Goal: Information Seeking & Learning: Learn about a topic

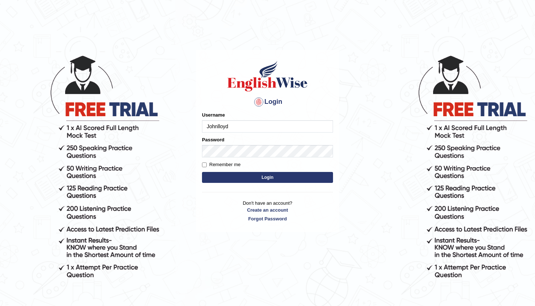
type input "Johnlloyd"
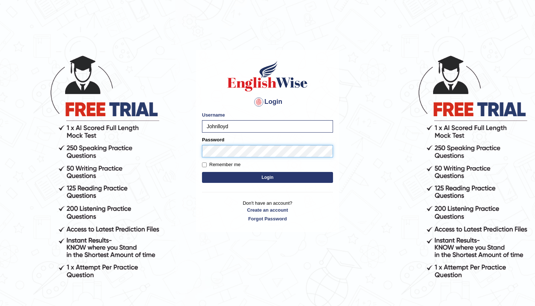
click at [267, 177] on button "Login" at bounding box center [267, 177] width 131 height 11
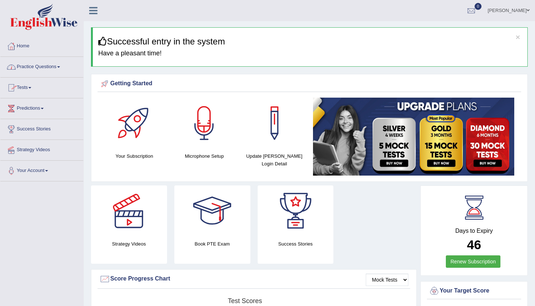
click at [40, 65] on link "Practice Questions" at bounding box center [41, 66] width 83 height 18
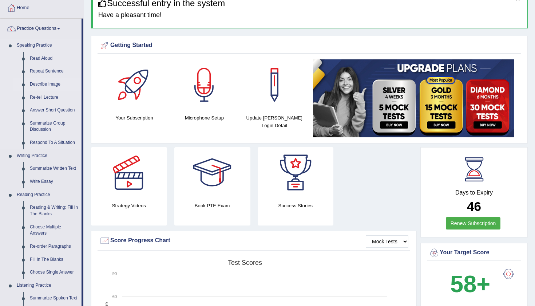
scroll to position [40, 0]
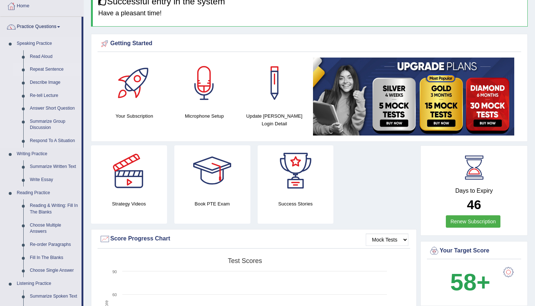
click at [48, 71] on link "Repeat Sentence" at bounding box center [54, 69] width 55 height 13
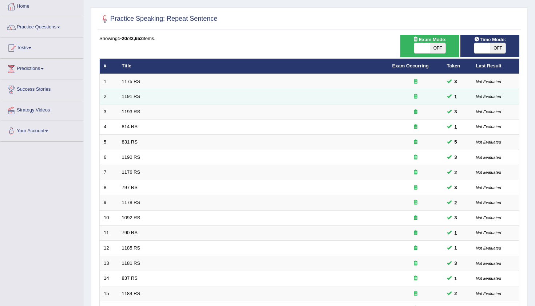
scroll to position [42, 0]
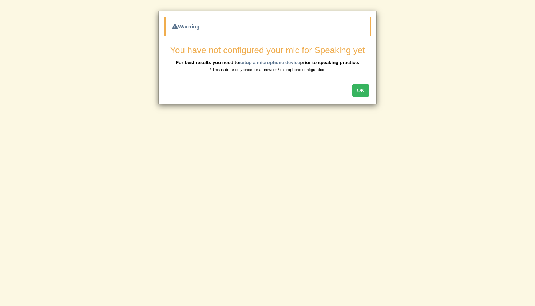
click at [361, 94] on button "OK" at bounding box center [360, 90] width 17 height 12
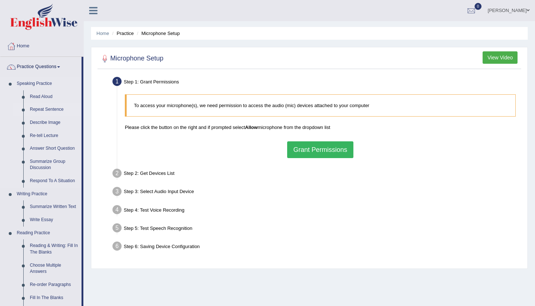
click at [51, 109] on link "Repeat Sentence" at bounding box center [54, 109] width 55 height 13
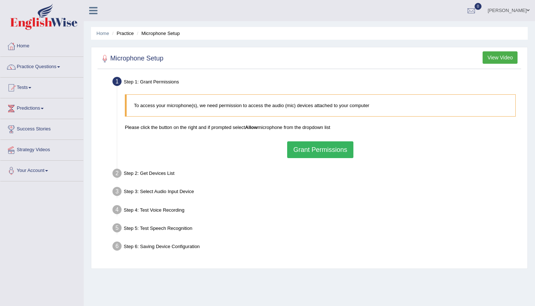
click at [310, 150] on button "Grant Permissions" at bounding box center [320, 149] width 66 height 17
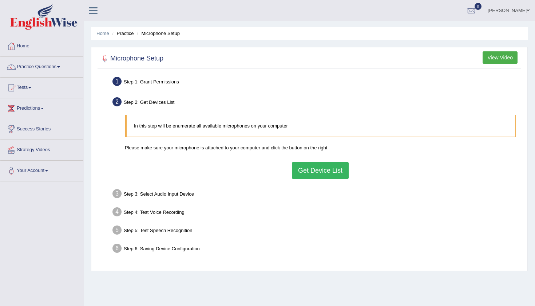
click at [335, 172] on button "Get Device List" at bounding box center [320, 170] width 57 height 17
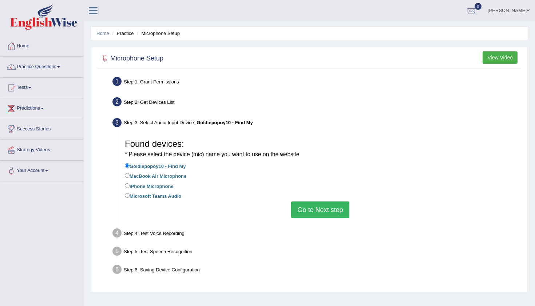
click at [319, 209] on button "Go to Next step" at bounding box center [320, 209] width 58 height 17
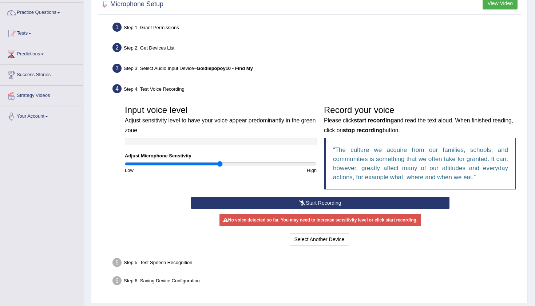
scroll to position [60, 0]
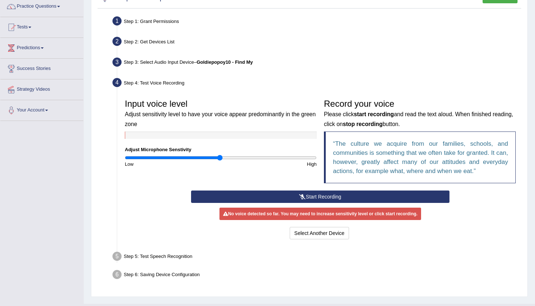
click at [312, 194] on button "Start Recording" at bounding box center [320, 196] width 258 height 12
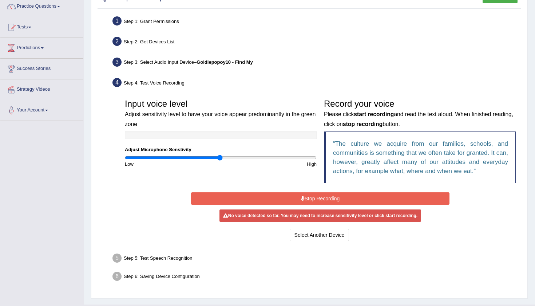
click at [313, 193] on button "Stop Recording" at bounding box center [320, 198] width 258 height 12
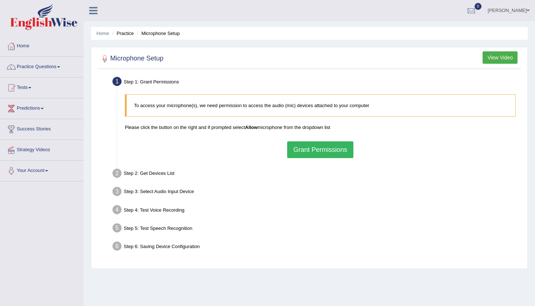
click at [302, 146] on button "Grant Permissions" at bounding box center [320, 149] width 66 height 17
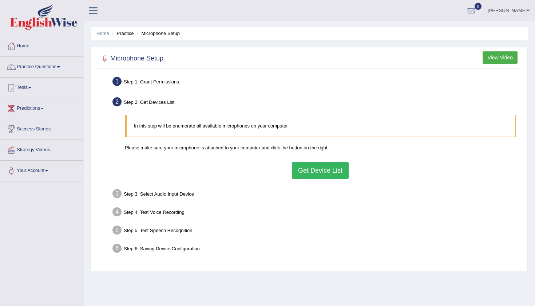
click at [308, 169] on button "Get Device List" at bounding box center [320, 170] width 57 height 17
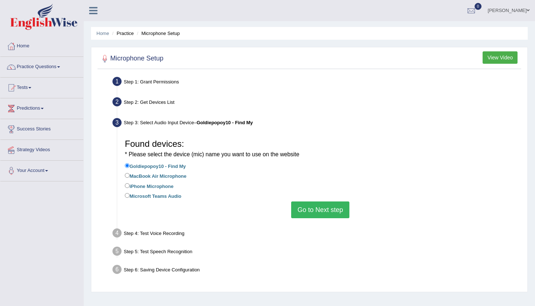
click at [307, 201] on button "Go to Next step" at bounding box center [320, 209] width 58 height 17
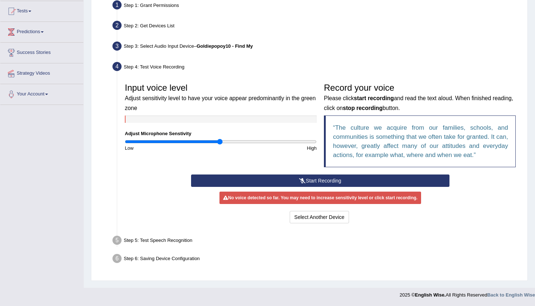
scroll to position [76, 0]
click at [315, 219] on button "Select Another Device" at bounding box center [320, 217] width 60 height 12
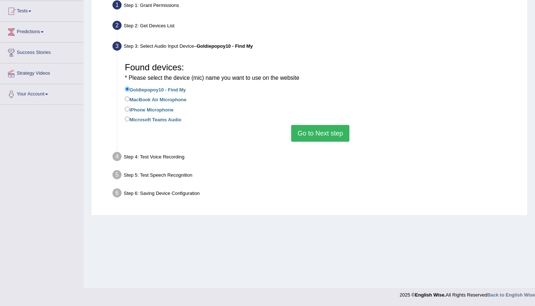
click at [330, 133] on button "Go to Next step" at bounding box center [320, 133] width 58 height 17
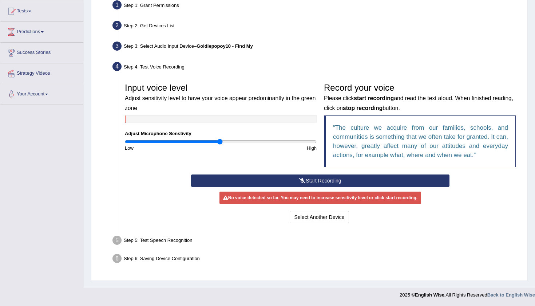
click at [303, 178] on icon at bounding box center [302, 180] width 7 height 5
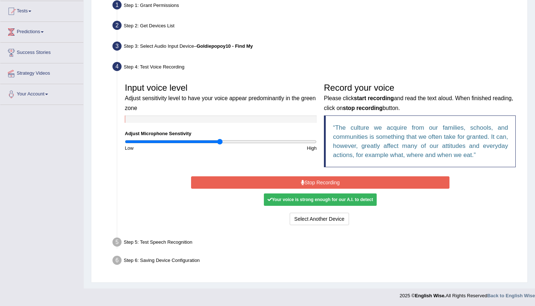
click at [307, 181] on button "Stop Recording" at bounding box center [320, 182] width 258 height 12
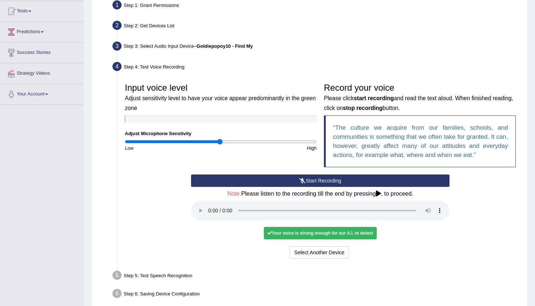
click at [279, 180] on button "Start Recording" at bounding box center [320, 180] width 258 height 12
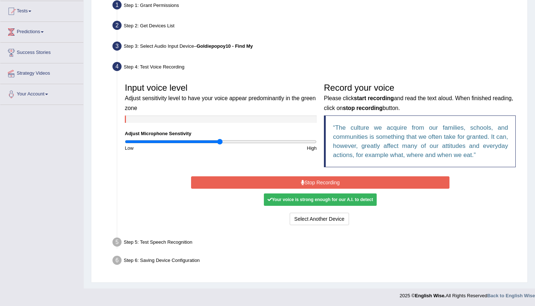
click at [294, 180] on button "Stop Recording" at bounding box center [320, 182] width 258 height 12
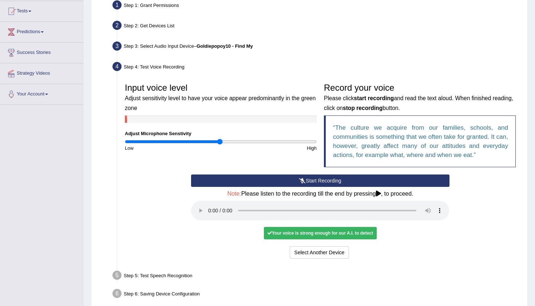
click at [315, 227] on div "Your voice is strong enough for our A.I. to detect" at bounding box center [320, 233] width 113 height 12
click at [440, 207] on audio at bounding box center [320, 210] width 258 height 20
drag, startPoint x: 440, startPoint y: 207, endPoint x: 422, endPoint y: 228, distance: 28.1
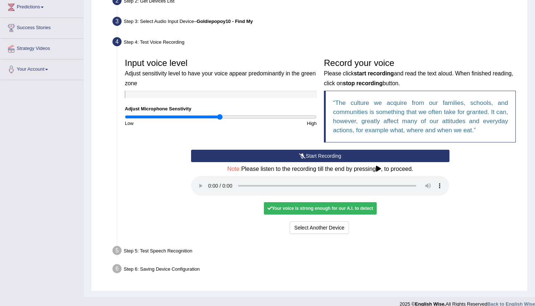
scroll to position [101, 0]
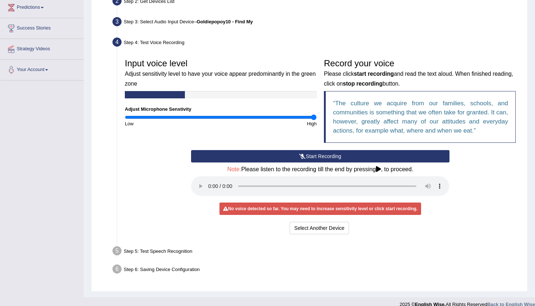
drag, startPoint x: 220, startPoint y: 118, endPoint x: 315, endPoint y: 119, distance: 94.9
click at [316, 119] on input "range" at bounding box center [221, 117] width 192 height 6
click at [322, 222] on button "Select Another Device" at bounding box center [320, 227] width 60 height 12
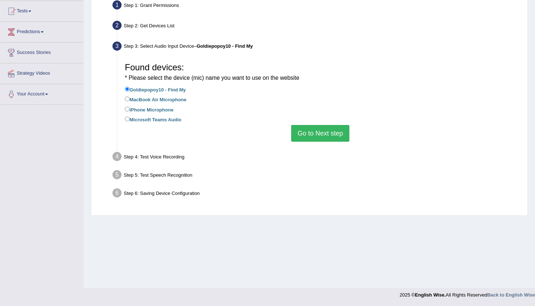
click at [316, 131] on button "Go to Next step" at bounding box center [320, 133] width 58 height 17
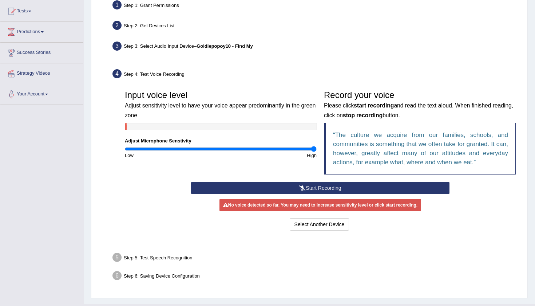
click at [316, 131] on div "Input voice level Adjust sensitivity level to have your voice appear predominan…" at bounding box center [220, 123] width 199 height 72
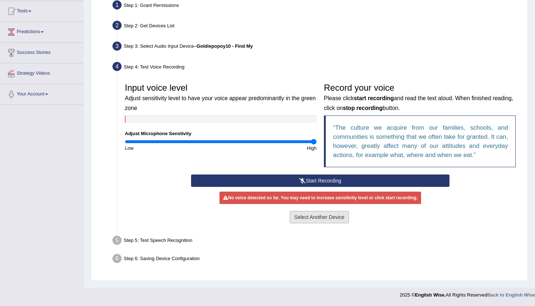
click at [322, 214] on button "Select Another Device" at bounding box center [320, 217] width 60 height 12
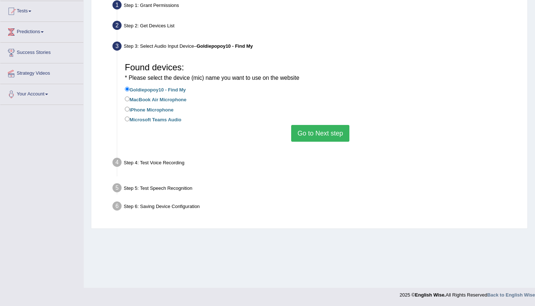
click at [322, 214] on div "Home Practice Microphone Setup You have already completed the setup earlier wit…" at bounding box center [309, 106] width 451 height 364
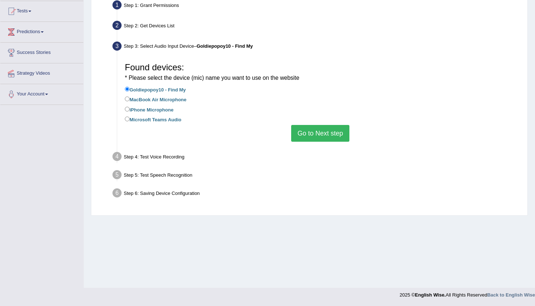
click at [306, 128] on button "Go to Next step" at bounding box center [320, 133] width 58 height 17
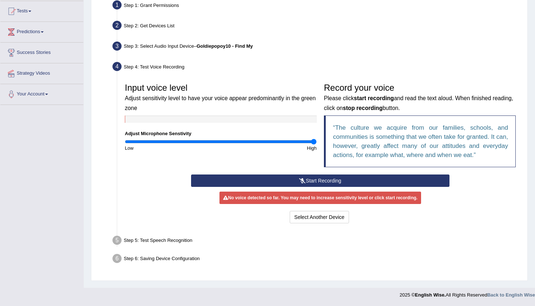
click at [343, 180] on button "Start Recording" at bounding box center [320, 180] width 258 height 12
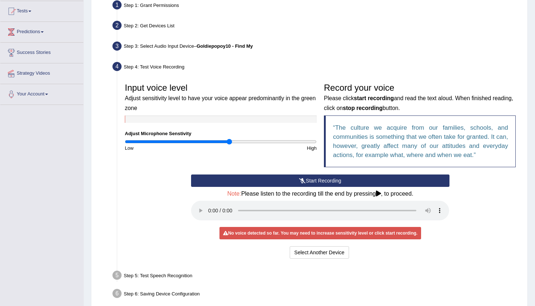
drag, startPoint x: 312, startPoint y: 140, endPoint x: 229, endPoint y: 139, distance: 82.6
type input "1.1"
click at [229, 139] on input "range" at bounding box center [221, 142] width 192 height 6
click at [315, 178] on button "Start Recording" at bounding box center [320, 180] width 258 height 12
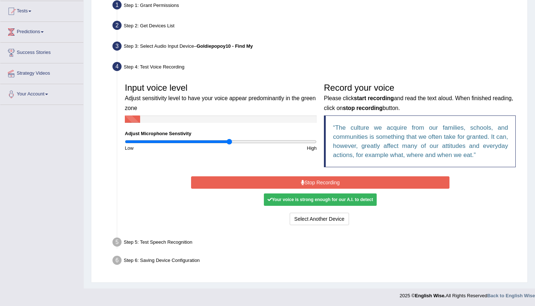
click at [315, 184] on button "Stop Recording" at bounding box center [320, 182] width 258 height 12
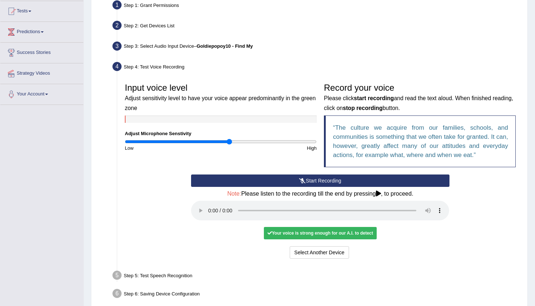
click at [324, 227] on div "Your voice is strong enough for our A.I. to detect" at bounding box center [320, 233] width 113 height 12
click at [327, 246] on button "Select Another Device" at bounding box center [320, 252] width 60 height 12
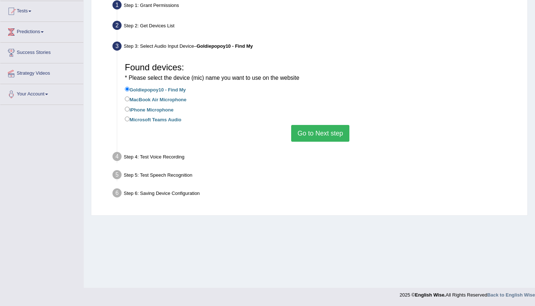
click at [313, 131] on button "Go to Next step" at bounding box center [320, 133] width 58 height 17
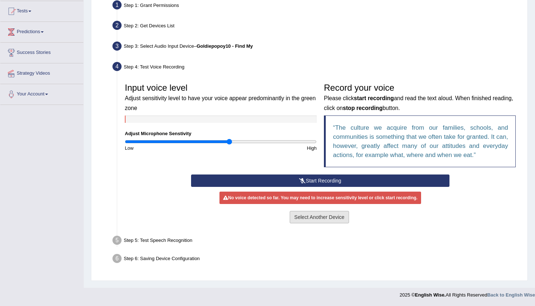
click at [312, 217] on button "Select Another Device" at bounding box center [320, 217] width 60 height 12
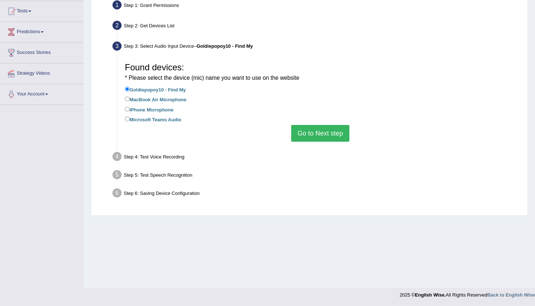
click at [307, 133] on button "Go to Next step" at bounding box center [320, 133] width 58 height 17
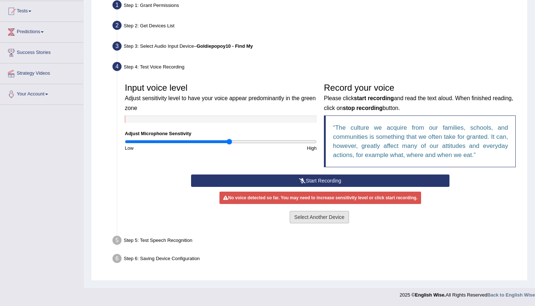
click at [307, 216] on button "Select Another Device" at bounding box center [320, 217] width 60 height 12
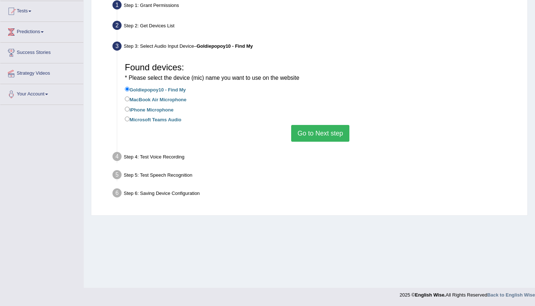
click at [157, 96] on label "MacBook Air Microphone" at bounding box center [155, 99] width 61 height 8
click at [129, 96] on input "MacBook Air Microphone" at bounding box center [127, 98] width 5 height 5
radio input "true"
click at [317, 125] on button "Go to Next step" at bounding box center [320, 133] width 58 height 17
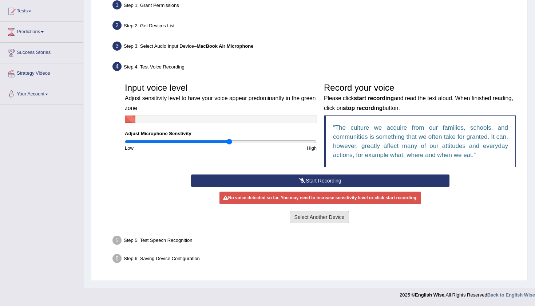
click at [323, 217] on button "Select Another Device" at bounding box center [320, 217] width 60 height 12
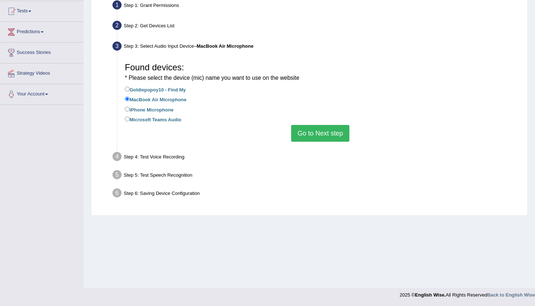
click at [135, 107] on label "iPhone Microphone" at bounding box center [149, 109] width 49 height 8
click at [129, 107] on input "iPhone Microphone" at bounding box center [127, 109] width 5 height 5
radio input "true"
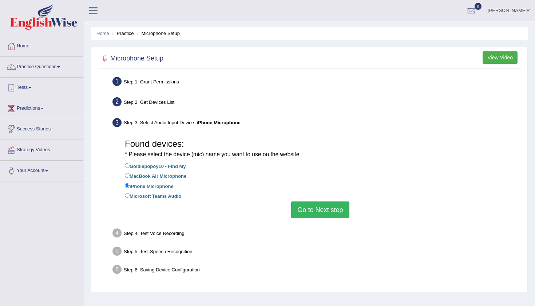
scroll to position [0, 0]
click at [498, 59] on button "View Video" at bounding box center [499, 57] width 35 height 12
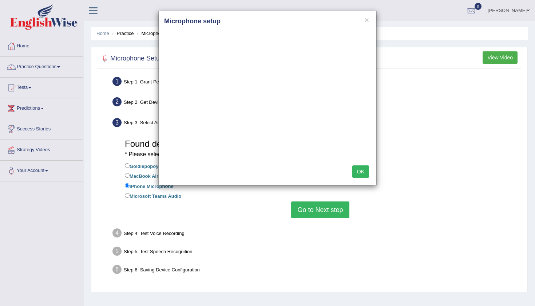
click at [362, 165] on button "OK" at bounding box center [360, 171] width 17 height 12
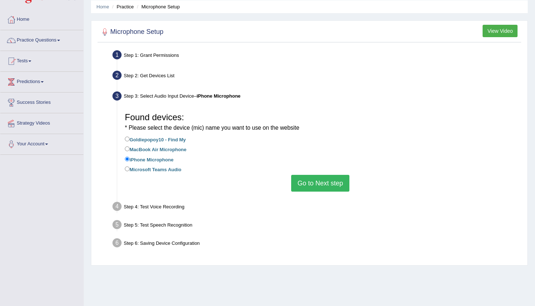
scroll to position [13, 0]
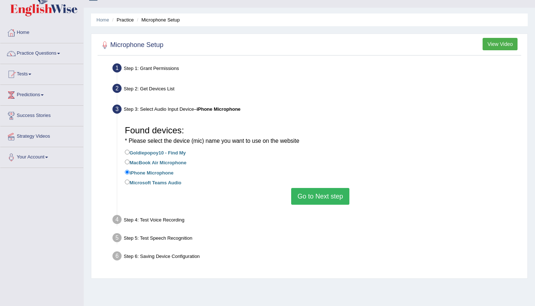
click at [315, 195] on button "Go to Next step" at bounding box center [320, 196] width 58 height 17
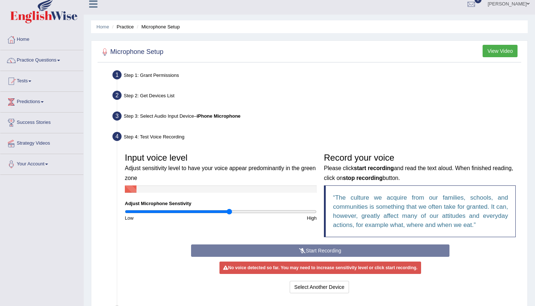
scroll to position [7, 0]
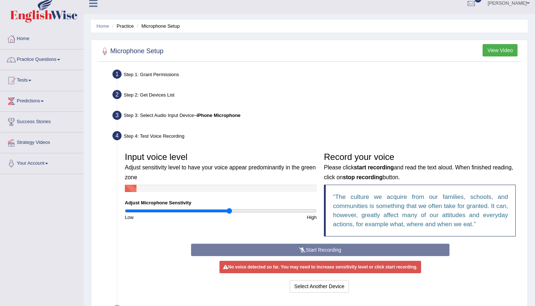
click at [167, 24] on li "Microphone Setup" at bounding box center [157, 26] width 45 height 7
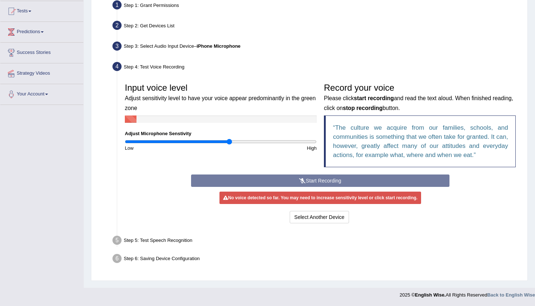
scroll to position [76, 0]
click at [310, 220] on button "Select Another Device" at bounding box center [320, 217] width 60 height 12
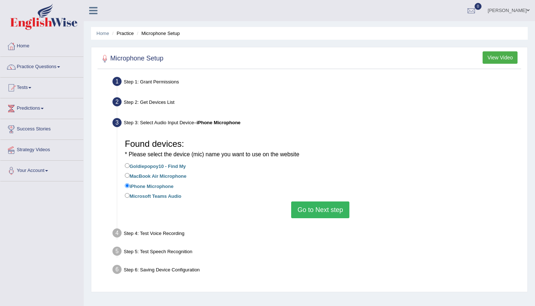
scroll to position [0, 0]
click at [38, 69] on link "Practice Questions" at bounding box center [41, 66] width 83 height 18
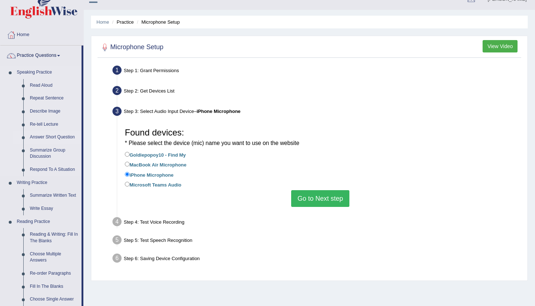
scroll to position [16, 0]
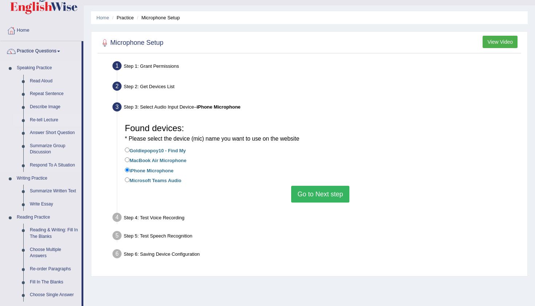
click at [51, 121] on link "Re-tell Lecture" at bounding box center [54, 119] width 55 height 13
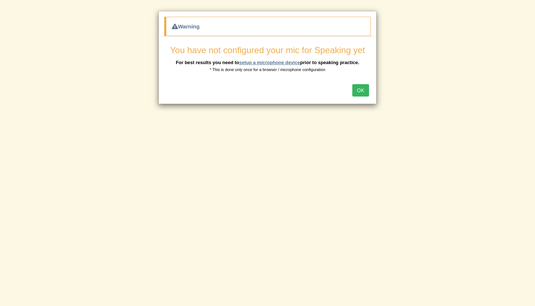
click at [266, 63] on link "setup a microphone device" at bounding box center [269, 62] width 61 height 5
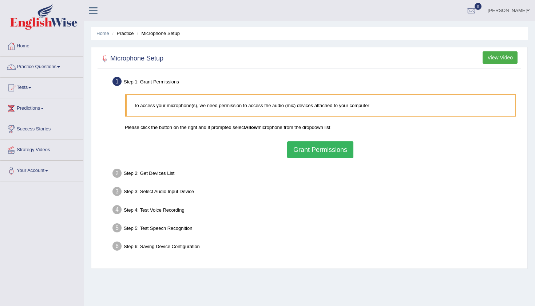
click at [310, 156] on button "Grant Permissions" at bounding box center [320, 149] width 66 height 17
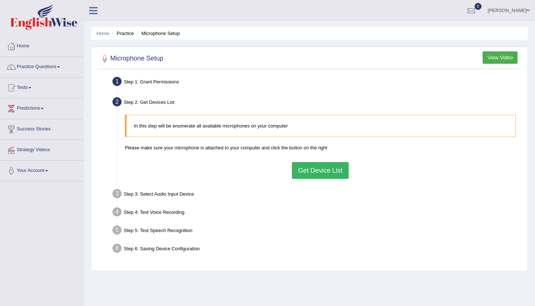
click at [332, 169] on button "Get Device List" at bounding box center [320, 170] width 57 height 17
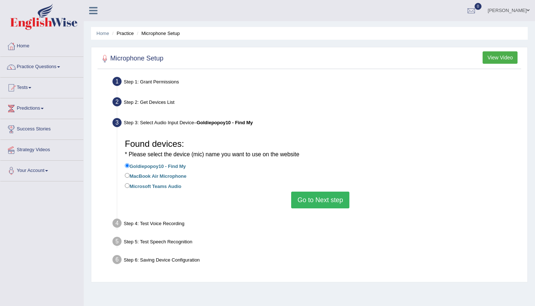
click at [315, 194] on button "Go to Next step" at bounding box center [320, 199] width 58 height 17
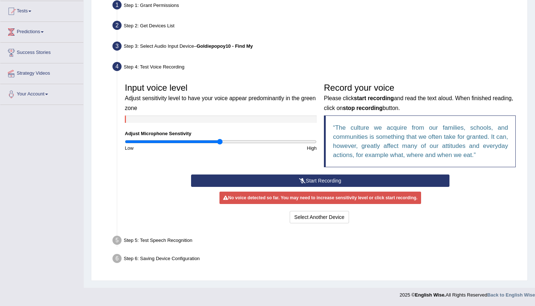
scroll to position [76, 0]
drag, startPoint x: 221, startPoint y: 140, endPoint x: 183, endPoint y: 137, distance: 38.7
click at [183, 137] on div "Input voice level Adjust sensitivity level to have your voice appear predominan…" at bounding box center [220, 115] width 199 height 72
click at [302, 183] on button "Start Recording" at bounding box center [320, 180] width 258 height 12
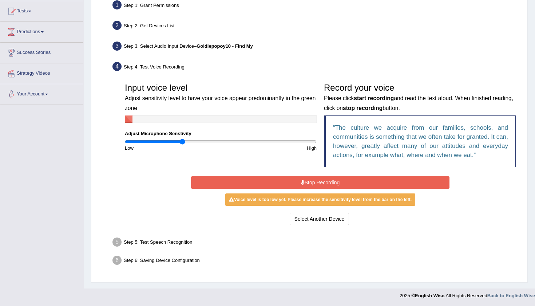
click at [182, 142] on input "range" at bounding box center [221, 142] width 192 height 6
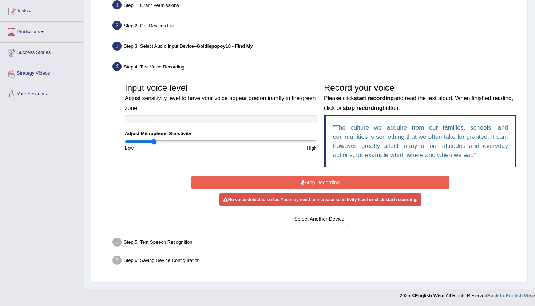
drag, startPoint x: 182, startPoint y: 142, endPoint x: 155, endPoint y: 142, distance: 27.3
click at [155, 142] on input "range" at bounding box center [221, 142] width 192 height 6
drag, startPoint x: 153, startPoint y: 142, endPoint x: 395, endPoint y: 167, distance: 242.8
type input "2"
click at [392, 164] on div "Input voice level Adjust sensitivity level to have your voice appear predominan…" at bounding box center [320, 126] width 398 height 95
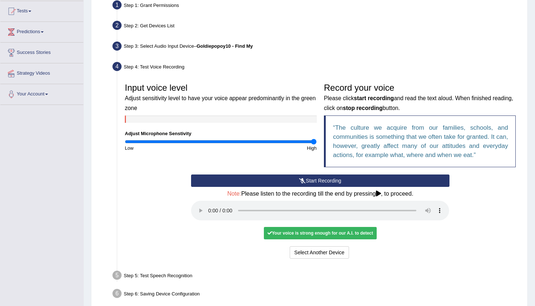
click at [333, 227] on div "Your voice is strong enough for our A.I. to detect" at bounding box center [320, 233] width 113 height 12
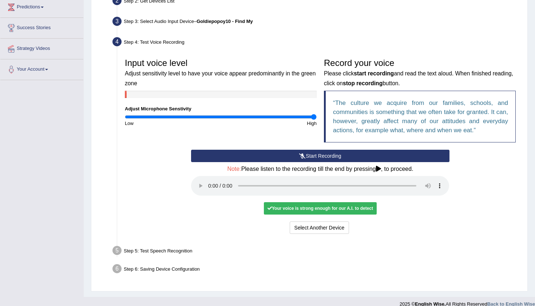
scroll to position [101, 0]
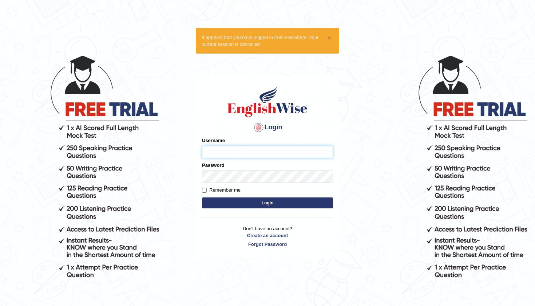
type input "Johnlloyd"
click at [250, 203] on button "Login" at bounding box center [267, 202] width 131 height 11
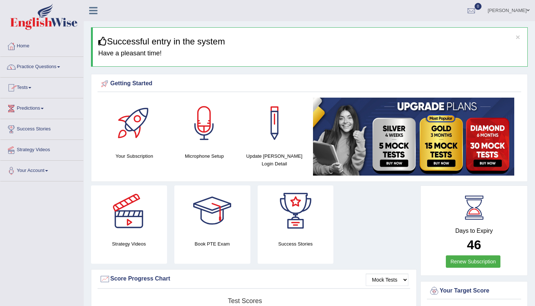
click at [60, 67] on span at bounding box center [58, 66] width 3 height 1
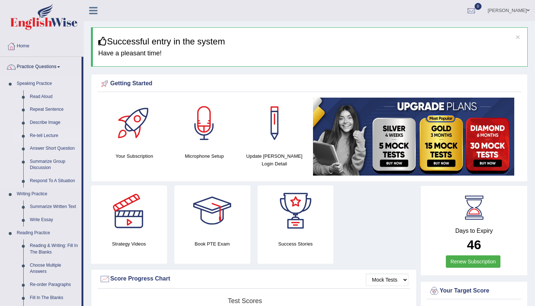
click at [53, 133] on link "Re-tell Lecture" at bounding box center [54, 135] width 55 height 13
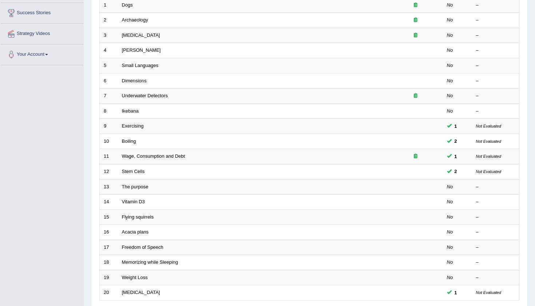
scroll to position [91, 0]
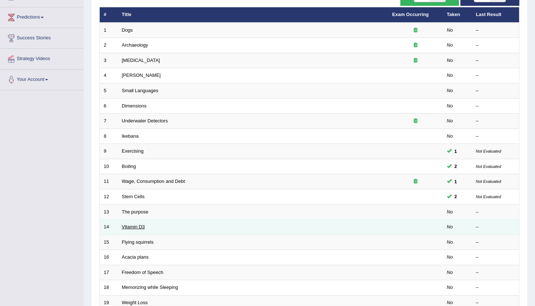
click at [136, 224] on link "Vitamin D3" at bounding box center [133, 226] width 23 height 5
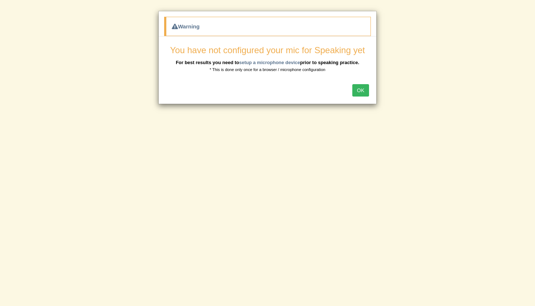
click at [362, 91] on button "OK" at bounding box center [360, 90] width 17 height 12
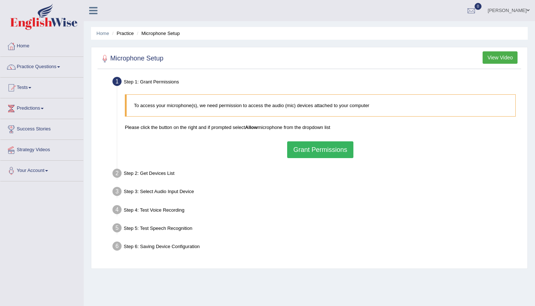
click at [320, 143] on button "Grant Permissions" at bounding box center [320, 149] width 66 height 17
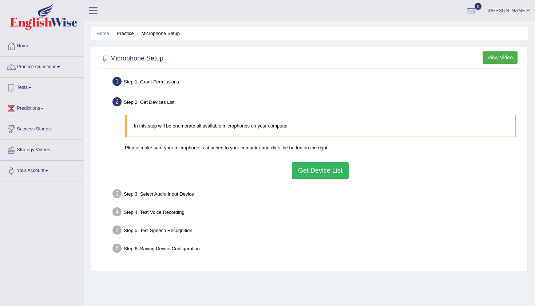
click at [312, 167] on button "Get Device List" at bounding box center [320, 170] width 57 height 17
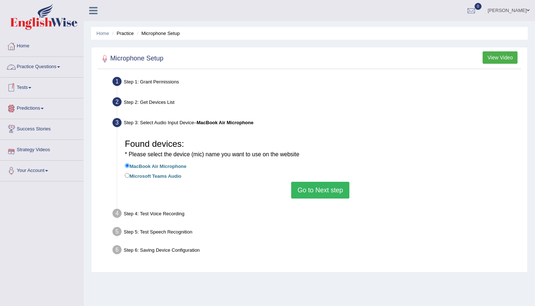
click at [37, 69] on link "Practice Questions" at bounding box center [41, 66] width 83 height 18
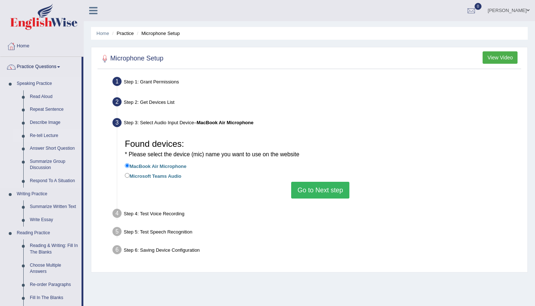
click at [51, 135] on link "Re-tell Lecture" at bounding box center [54, 135] width 55 height 13
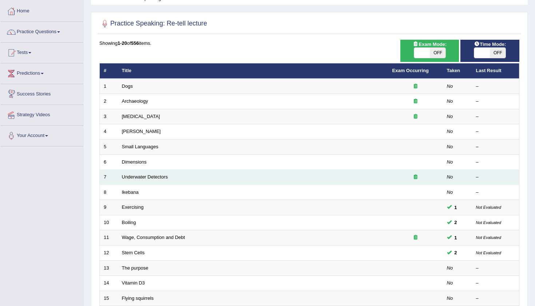
scroll to position [36, 0]
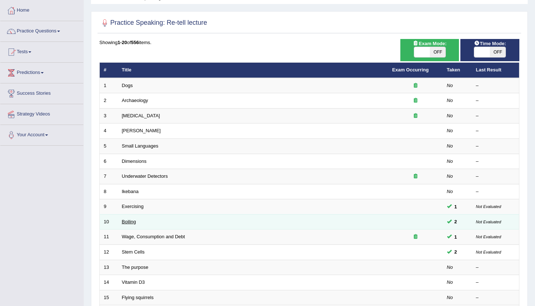
click at [125, 219] on link "Boiling" at bounding box center [129, 221] width 14 height 5
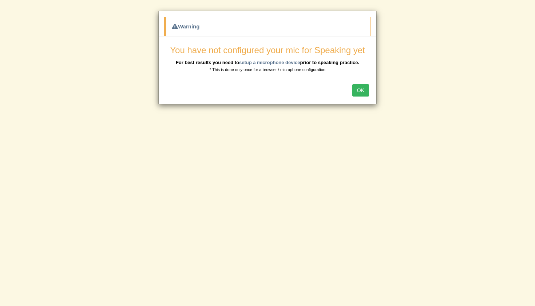
click at [359, 94] on button "OK" at bounding box center [360, 90] width 17 height 12
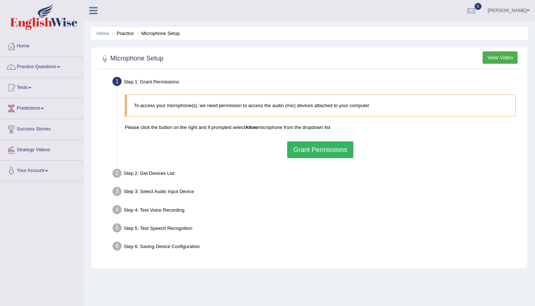
click at [305, 150] on button "Grant Permissions" at bounding box center [320, 149] width 66 height 17
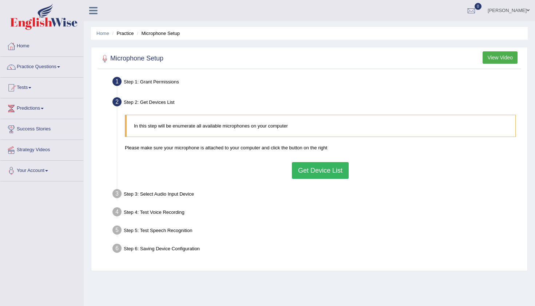
click at [326, 164] on button "Get Device List" at bounding box center [320, 170] width 57 height 17
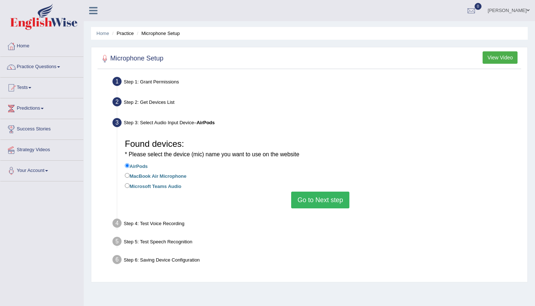
click at [330, 199] on button "Go to Next step" at bounding box center [320, 199] width 58 height 17
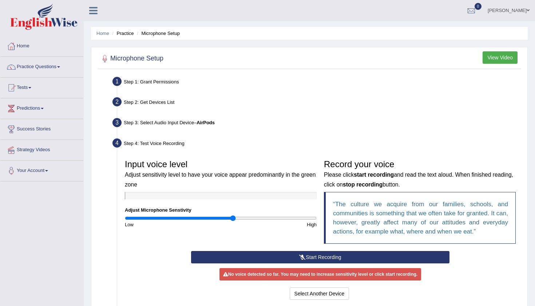
click at [233, 215] on input "range" at bounding box center [221, 218] width 192 height 6
click at [239, 217] on input "range" at bounding box center [221, 218] width 192 height 6
click at [247, 216] on input "range" at bounding box center [221, 218] width 192 height 6
click at [258, 217] on input "range" at bounding box center [221, 218] width 192 height 6
click at [271, 218] on input "range" at bounding box center [221, 218] width 192 height 6
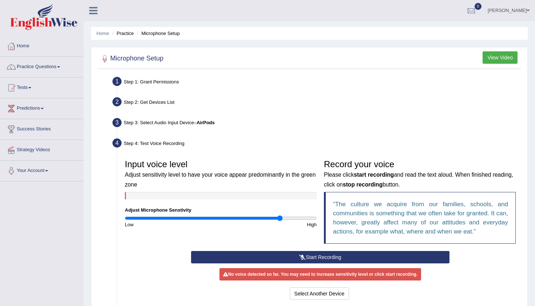
click at [279, 218] on input "range" at bounding box center [221, 218] width 192 height 6
type input "1.98"
click at [311, 218] on input "range" at bounding box center [221, 218] width 192 height 6
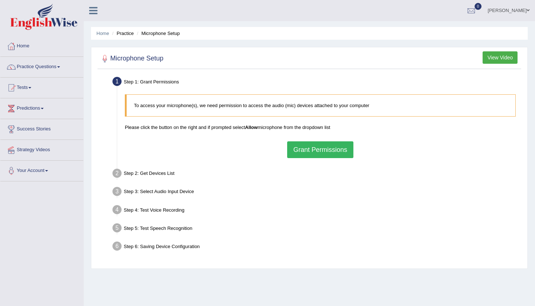
click at [311, 150] on button "Grant Permissions" at bounding box center [320, 149] width 66 height 17
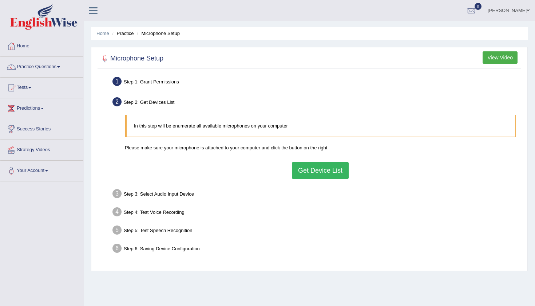
click at [307, 168] on button "Get Device List" at bounding box center [320, 170] width 57 height 17
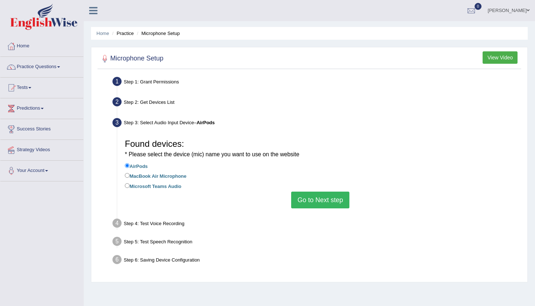
click at [125, 173] on input "MacBook Air Microphone" at bounding box center [127, 175] width 5 height 5
radio input "true"
click at [319, 196] on button "Go to Next step" at bounding box center [320, 199] width 58 height 17
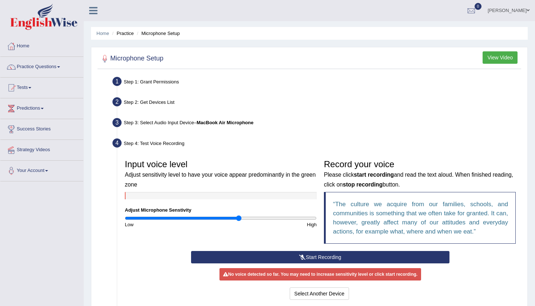
click at [239, 217] on input "range" at bounding box center [221, 218] width 192 height 6
click at [271, 217] on input "range" at bounding box center [221, 218] width 192 height 6
type input "1.68"
click at [284, 216] on input "range" at bounding box center [221, 218] width 192 height 6
click at [219, 120] on b "MacBook Air Microphone" at bounding box center [224, 122] width 57 height 5
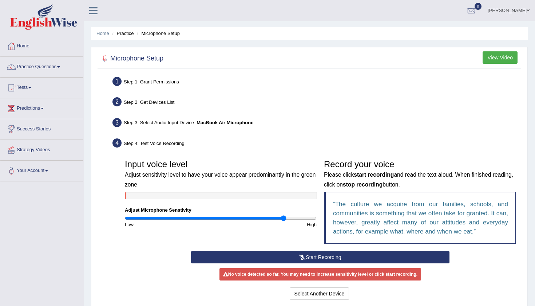
click at [169, 34] on li "Microphone Setup" at bounding box center [157, 33] width 45 height 7
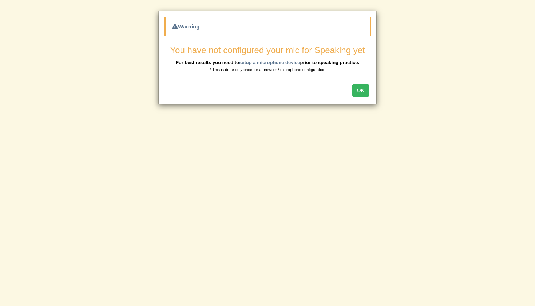
click at [360, 91] on button "OK" at bounding box center [360, 90] width 17 height 12
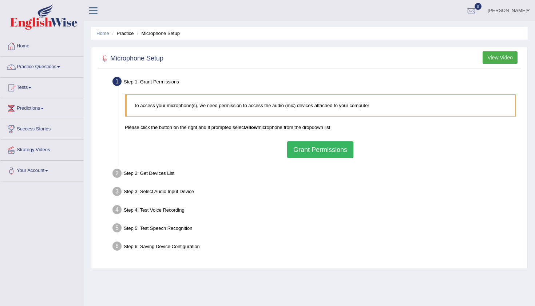
click at [322, 149] on button "Grant Permissions" at bounding box center [320, 149] width 66 height 17
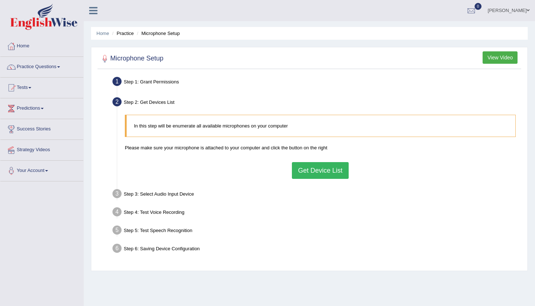
click at [333, 168] on button "Get Device List" at bounding box center [320, 170] width 57 height 17
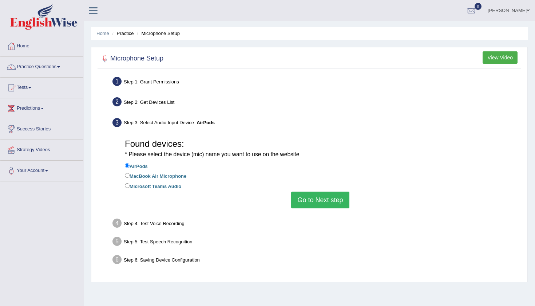
click at [128, 183] on input "Microsoft Teams Audio" at bounding box center [127, 185] width 5 height 5
radio input "true"
click at [126, 165] on input "AirPods" at bounding box center [127, 165] width 5 height 5
radio input "true"
click at [310, 193] on button "Go to Next step" at bounding box center [320, 199] width 58 height 17
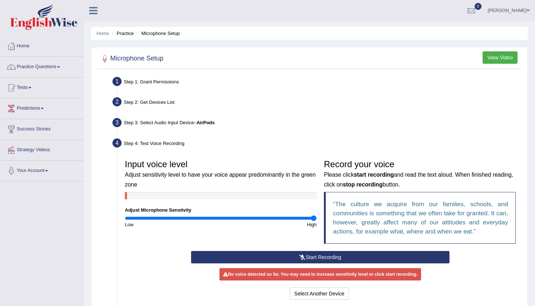
drag, startPoint x: 221, startPoint y: 219, endPoint x: 334, endPoint y: 234, distance: 113.8
type input "2"
click at [334, 234] on div "Input voice level Adjust sensitivity level to have your voice appear predominan…" at bounding box center [320, 203] width 398 height 95
click at [302, 291] on button "Select Another Device" at bounding box center [320, 293] width 60 height 12
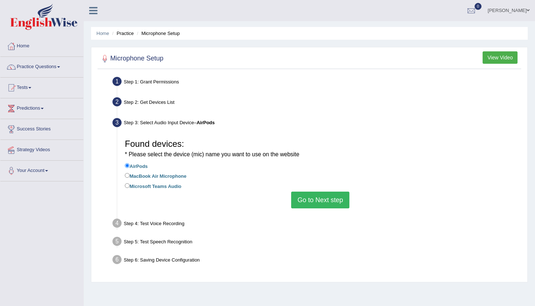
drag, startPoint x: 213, startPoint y: 226, endPoint x: 192, endPoint y: 219, distance: 22.1
click at [192, 219] on div "Step 4: Test Voice Recording" at bounding box center [316, 224] width 415 height 16
click at [128, 183] on input "Microsoft Teams Audio" at bounding box center [127, 185] width 5 height 5
radio input "true"
click at [315, 197] on button "Go to Next step" at bounding box center [320, 199] width 58 height 17
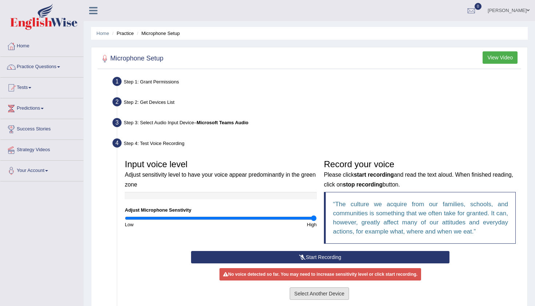
click at [313, 292] on button "Select Another Device" at bounding box center [320, 293] width 60 height 12
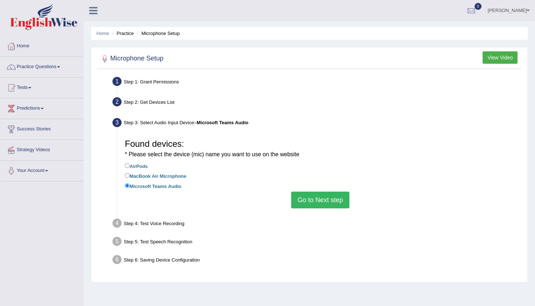
click at [127, 173] on input "MacBook Air Microphone" at bounding box center [127, 175] width 5 height 5
radio input "true"
click at [334, 198] on button "Go to Next step" at bounding box center [320, 199] width 58 height 17
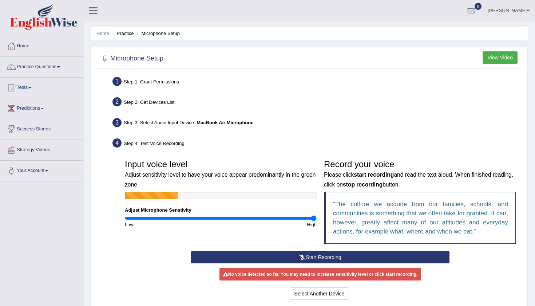
click at [329, 255] on button "Start Recording" at bounding box center [320, 257] width 258 height 12
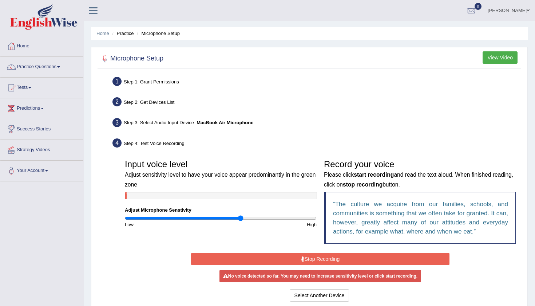
click at [240, 218] on input "range" at bounding box center [221, 218] width 192 height 6
type input "1.28"
click at [245, 216] on input "range" at bounding box center [221, 218] width 192 height 6
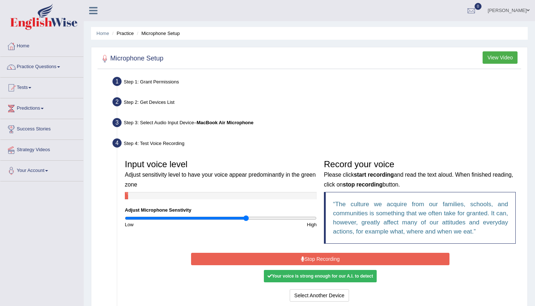
click at [271, 258] on button "Stop Recording" at bounding box center [320, 258] width 258 height 12
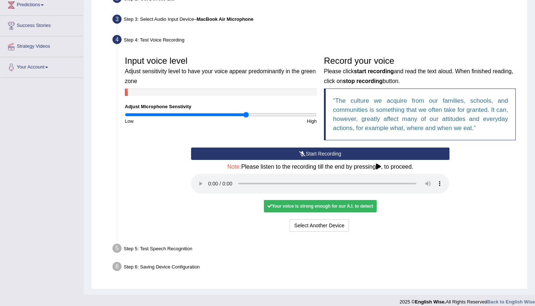
scroll to position [101, 0]
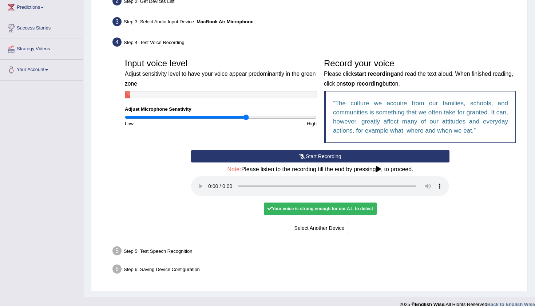
click at [341, 202] on div "Your voice is strong enough for our A.I. to detect" at bounding box center [320, 208] width 113 height 12
click at [210, 179] on audio at bounding box center [320, 186] width 258 height 20
click at [402, 181] on audio at bounding box center [320, 186] width 258 height 20
click at [368, 221] on button "Voice is ok. Go to Next step" at bounding box center [351, 227] width 72 height 12
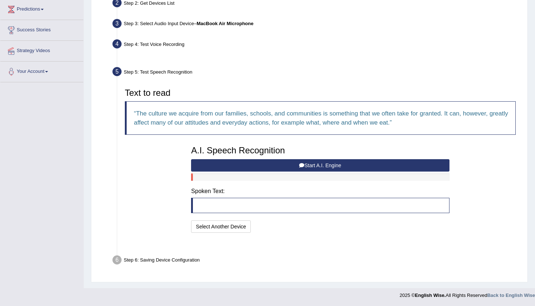
scroll to position [81, 0]
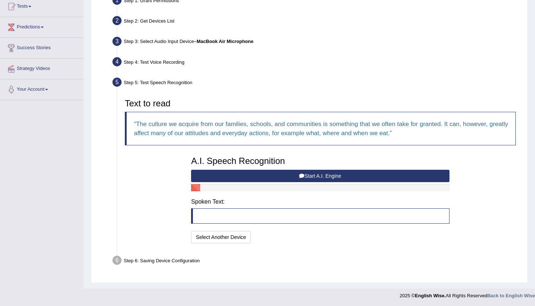
click at [328, 175] on button "Start A.I. Engine" at bounding box center [320, 175] width 258 height 12
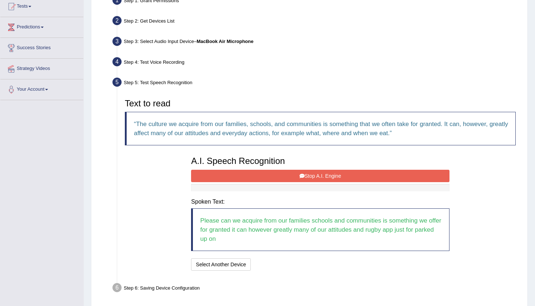
click at [326, 174] on button "Stop A.I. Engine" at bounding box center [320, 175] width 258 height 12
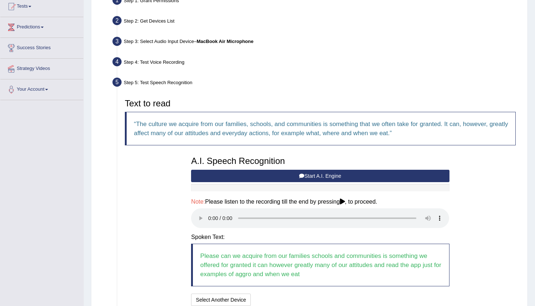
click at [208, 213] on audio at bounding box center [320, 218] width 258 height 20
click at [403, 214] on audio at bounding box center [320, 218] width 258 height 20
click at [300, 293] on button "Speech is ok. Go to Last step" at bounding box center [292, 299] width 76 height 12
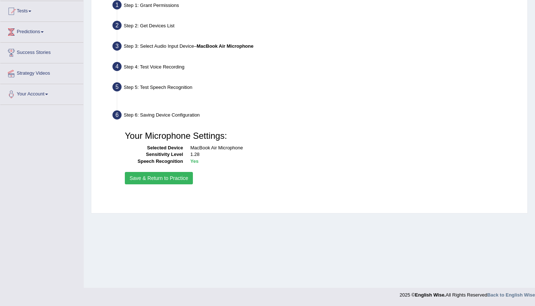
scroll to position [76, 0]
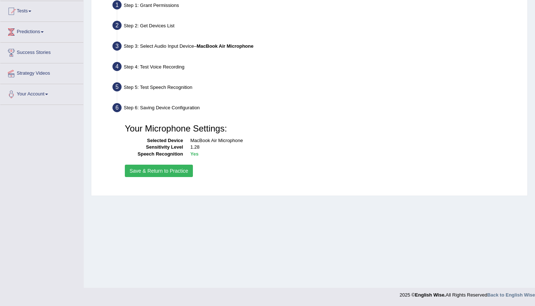
click at [182, 170] on button "Save & Return to Practice" at bounding box center [159, 170] width 68 height 12
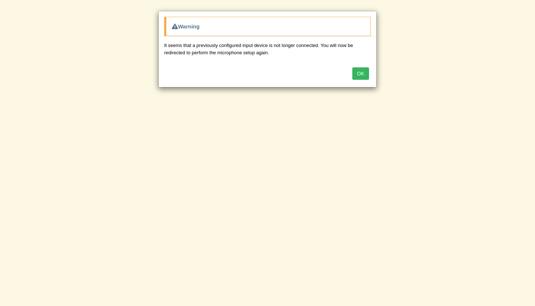
click at [365, 70] on button "OK" at bounding box center [360, 73] width 17 height 12
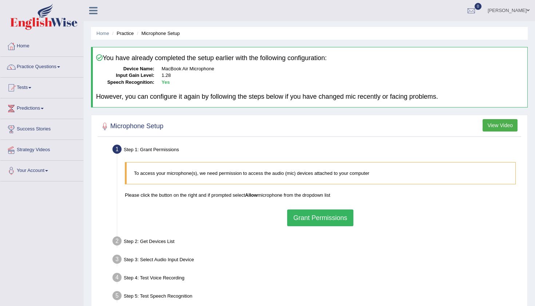
click at [317, 215] on button "Grant Permissions" at bounding box center [320, 217] width 66 height 17
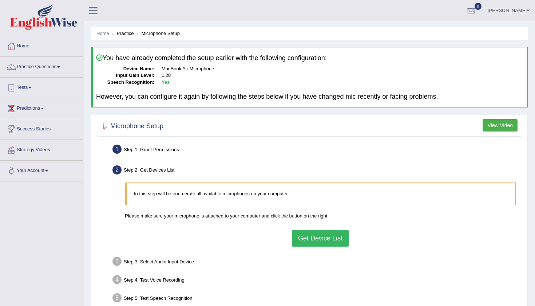
click at [324, 239] on button "Get Device List" at bounding box center [320, 237] width 57 height 17
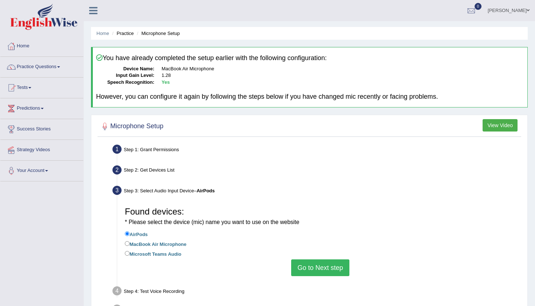
click at [320, 262] on button "Go to Next step" at bounding box center [320, 267] width 58 height 17
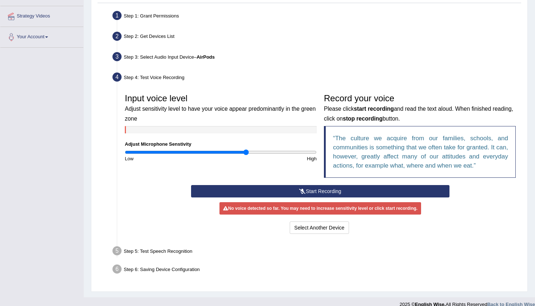
scroll to position [141, 0]
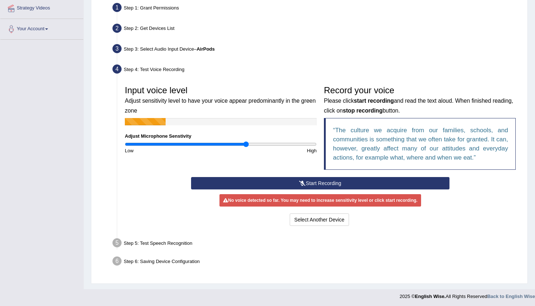
click at [259, 179] on button "Start Recording" at bounding box center [320, 183] width 258 height 12
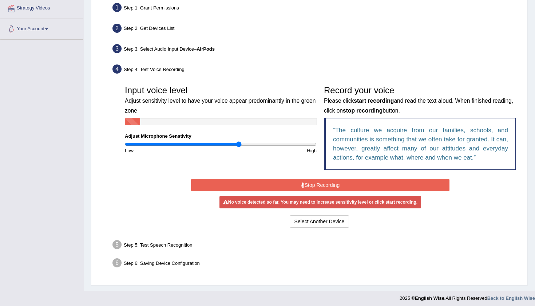
click at [237, 144] on input "range" at bounding box center [221, 144] width 192 height 6
type input "1.12"
click at [232, 143] on input "range" at bounding box center [221, 144] width 192 height 6
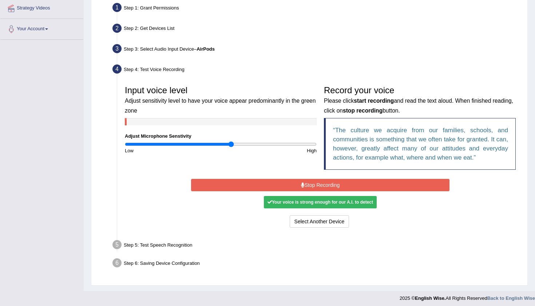
click at [268, 183] on button "Stop Recording" at bounding box center [320, 185] width 258 height 12
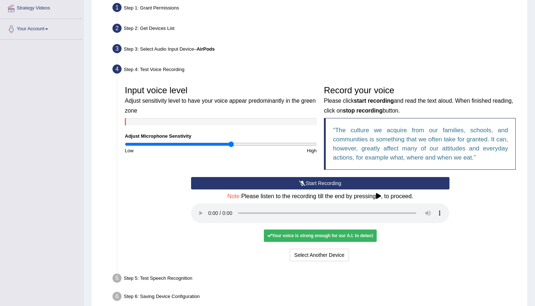
click at [209, 207] on audio at bounding box center [320, 213] width 258 height 20
click at [403, 207] on audio at bounding box center [320, 213] width 258 height 20
click at [364, 248] on button "Voice is ok. Go to Next step" at bounding box center [351, 254] width 72 height 12
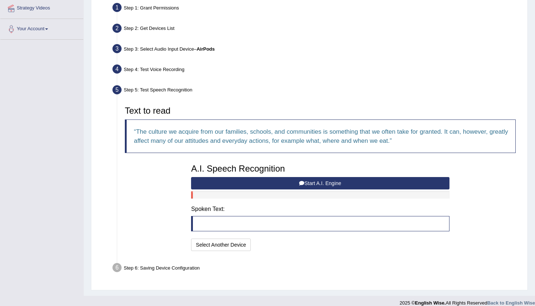
click at [332, 180] on button "Start A.I. Engine" at bounding box center [320, 183] width 258 height 12
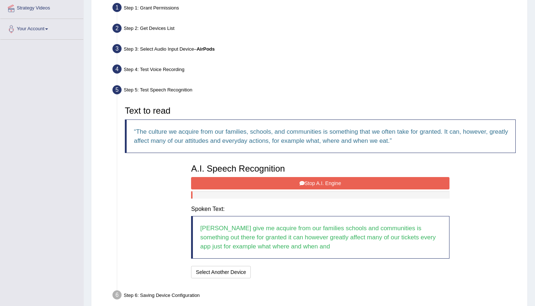
click at [312, 177] on button "Stop A.I. Engine" at bounding box center [320, 183] width 258 height 12
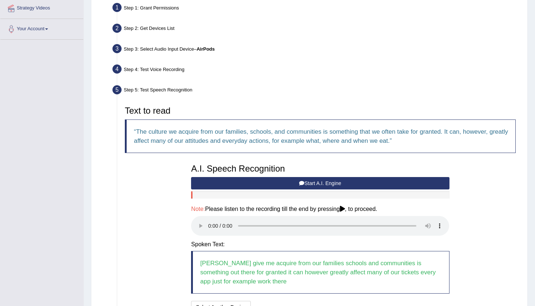
click at [208, 219] on audio at bounding box center [320, 226] width 258 height 20
click at [402, 219] on audio at bounding box center [320, 226] width 258 height 20
click at [300, 300] on button "Speech is ok. Go to Last step" at bounding box center [292, 306] width 76 height 12
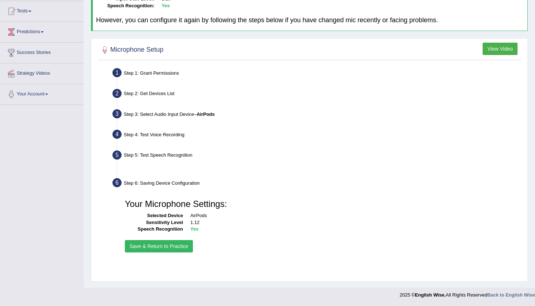
scroll to position [76, 0]
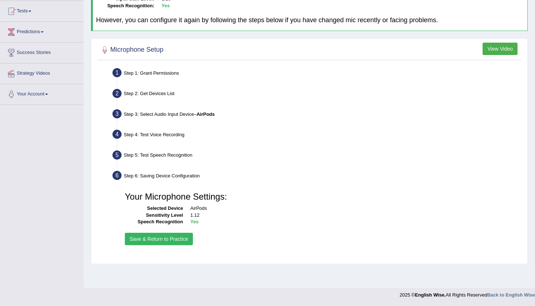
click at [159, 235] on button "Save & Return to Practice" at bounding box center [159, 238] width 68 height 12
click at [168, 236] on button "Save & Return to Practice" at bounding box center [159, 238] width 68 height 12
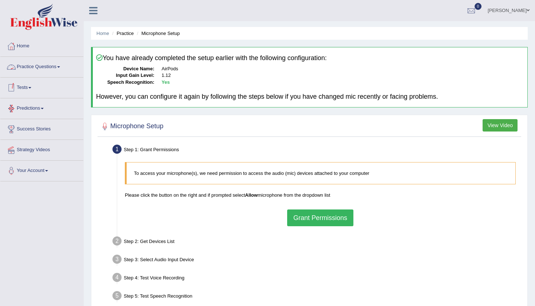
click at [60, 67] on link "Practice Questions" at bounding box center [41, 66] width 83 height 18
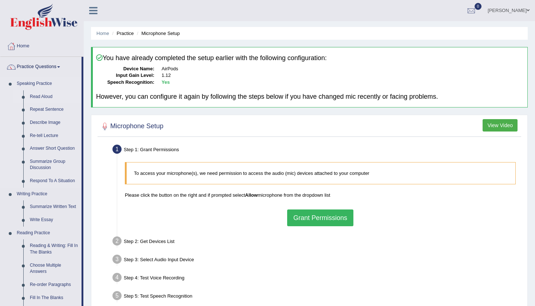
click at [47, 93] on link "Read Aloud" at bounding box center [54, 96] width 55 height 13
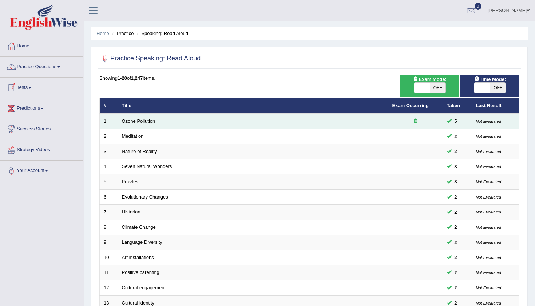
click at [127, 118] on link "Ozone Pollution" at bounding box center [138, 120] width 33 height 5
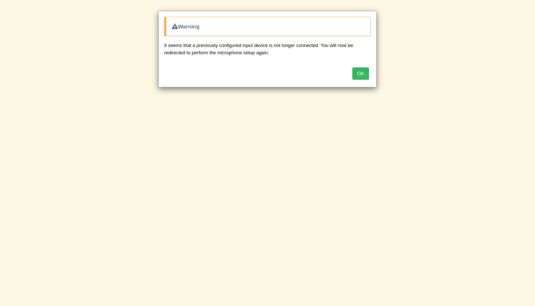
click at [362, 75] on button "OK" at bounding box center [360, 73] width 17 height 12
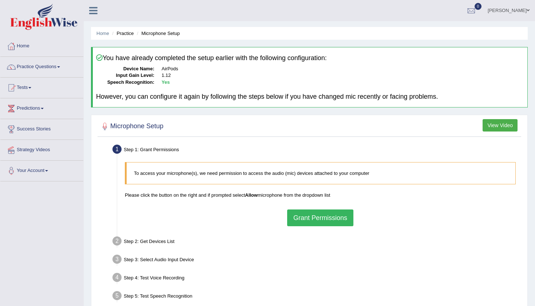
click at [328, 215] on button "Grant Permissions" at bounding box center [320, 217] width 66 height 17
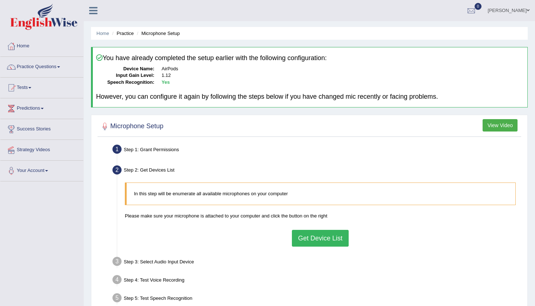
click at [340, 239] on button "Get Device List" at bounding box center [320, 237] width 57 height 17
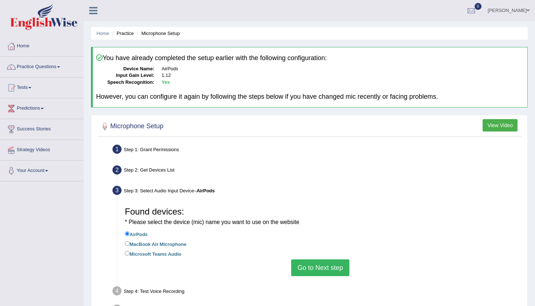
click at [308, 263] on button "Go to Next step" at bounding box center [320, 267] width 58 height 17
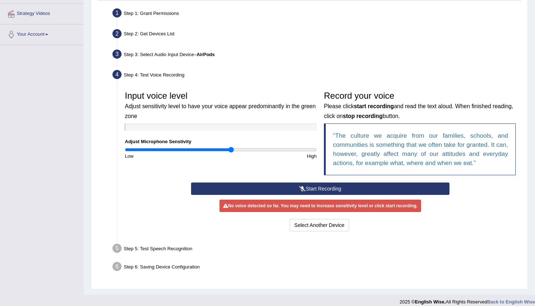
scroll to position [141, 0]
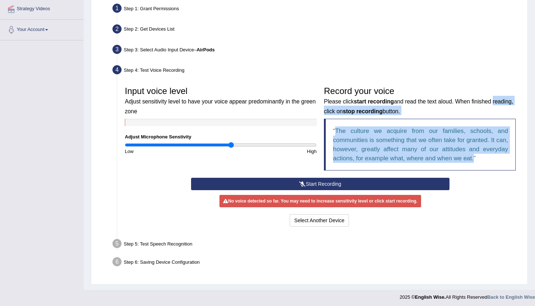
drag, startPoint x: 512, startPoint y: 104, endPoint x: 405, endPoint y: 189, distance: 137.2
click at [400, 191] on div "Input voice level Adjust sensitivity level to have your voice appear predominan…" at bounding box center [320, 155] width 398 height 153
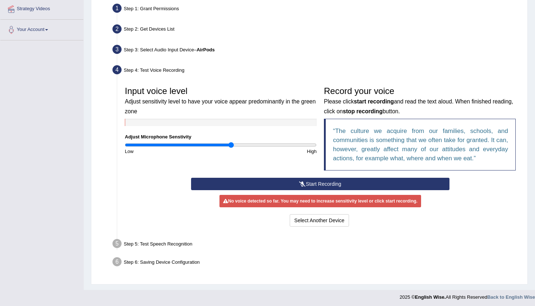
click at [485, 201] on div "Start Recording Stop Recording Note: Please listen to the recording till the en…" at bounding box center [320, 202] width 398 height 51
click at [324, 183] on button "Start Recording" at bounding box center [320, 183] width 258 height 12
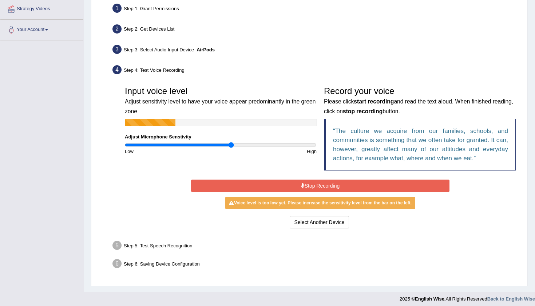
click at [324, 183] on button "Stop Recording" at bounding box center [320, 185] width 258 height 12
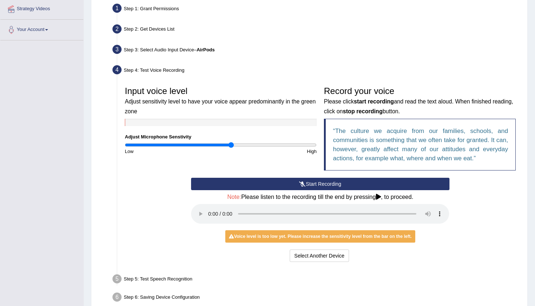
click at [208, 205] on audio at bounding box center [320, 214] width 258 height 20
click at [363, 185] on button "Start Recording" at bounding box center [320, 183] width 258 height 12
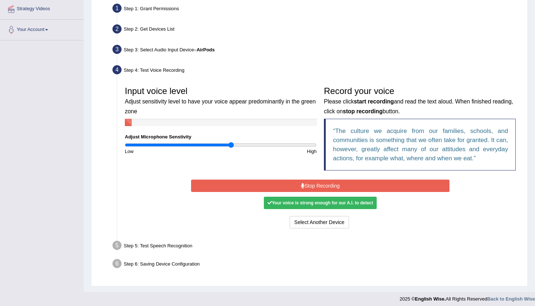
click at [360, 187] on button "Stop Recording" at bounding box center [320, 185] width 258 height 12
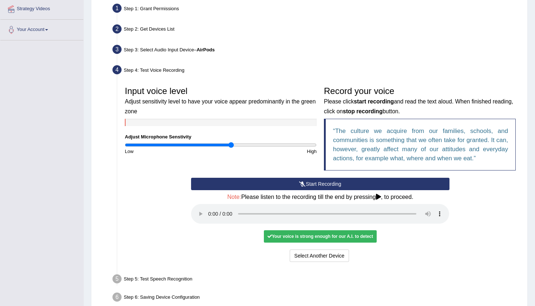
click at [208, 210] on audio at bounding box center [320, 214] width 258 height 20
click at [374, 249] on button "Voice is ok. Go to Next step" at bounding box center [351, 255] width 72 height 12
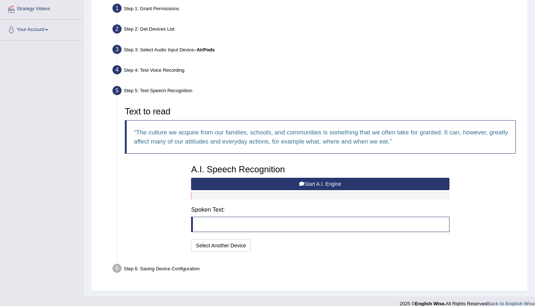
click at [270, 180] on button "Start A.I. Engine" at bounding box center [320, 183] width 258 height 12
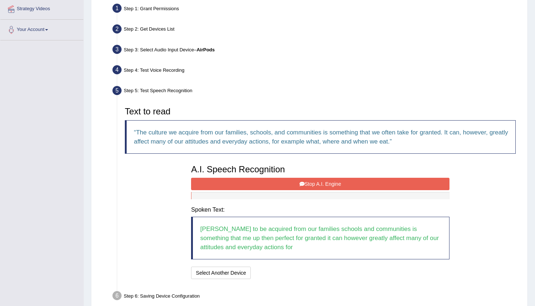
click at [278, 178] on button "Stop A.I. Engine" at bounding box center [320, 183] width 258 height 12
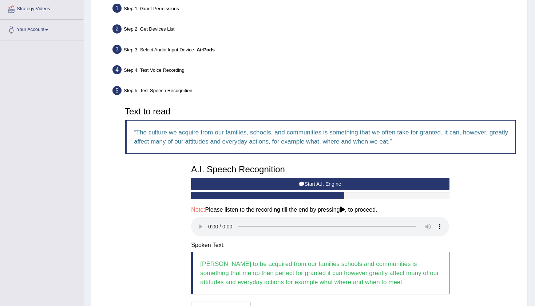
click at [209, 222] on audio at bounding box center [320, 226] width 258 height 20
click at [402, 220] on audio at bounding box center [320, 226] width 258 height 20
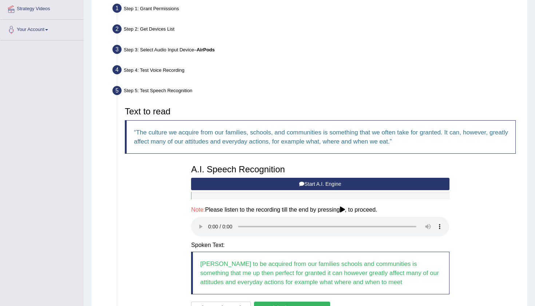
click at [320, 301] on button "Speech is ok. Go to Last step" at bounding box center [292, 307] width 76 height 12
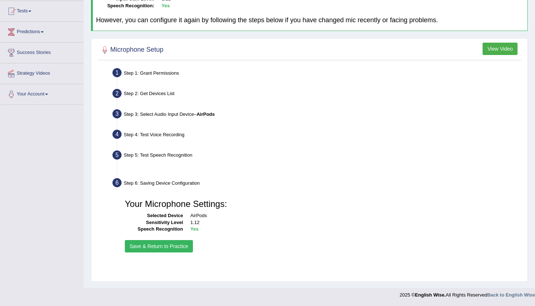
scroll to position [76, 0]
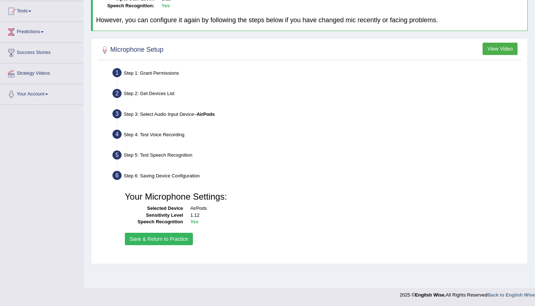
click at [171, 235] on button "Save & Return to Practice" at bounding box center [159, 238] width 68 height 12
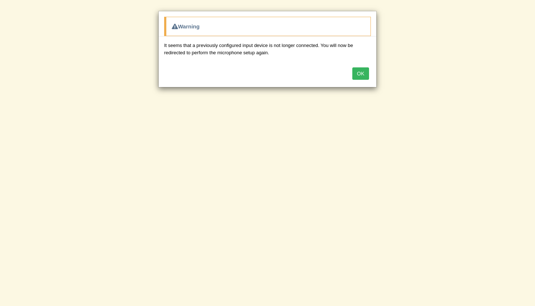
click at [358, 75] on button "OK" at bounding box center [360, 73] width 17 height 12
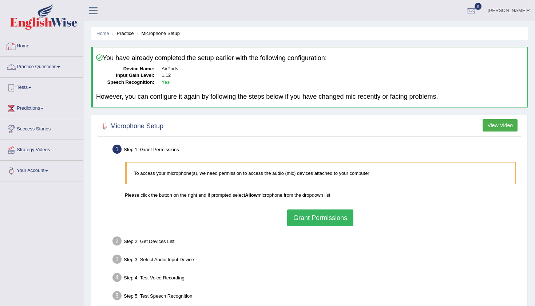
click at [27, 70] on link "Practice Questions" at bounding box center [41, 66] width 83 height 18
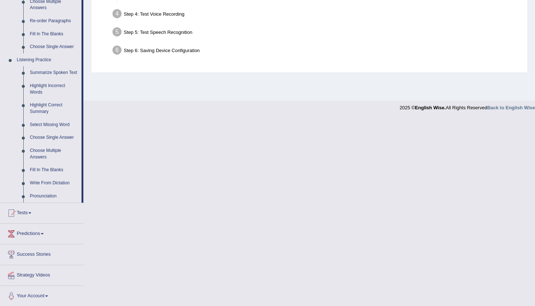
scroll to position [263, 0]
click at [40, 70] on link "Summarize Spoken Text" at bounding box center [54, 73] width 55 height 13
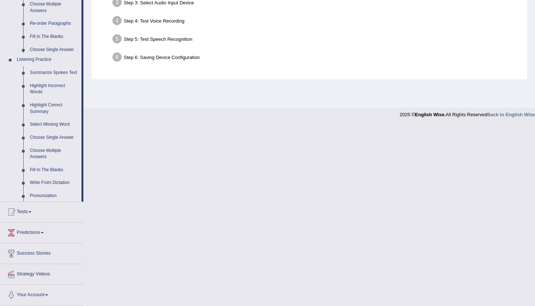
click at [40, 70] on link "Summarize Spoken Text" at bounding box center [54, 72] width 55 height 13
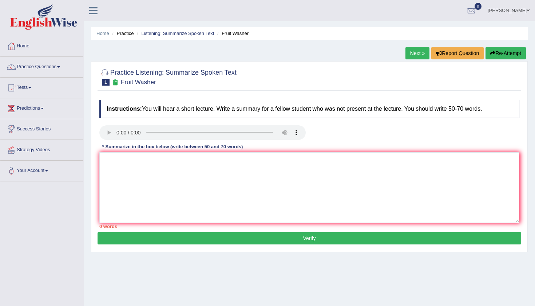
click at [119, 130] on audio at bounding box center [202, 132] width 206 height 15
click at [40, 66] on link "Practice Questions" at bounding box center [41, 66] width 83 height 18
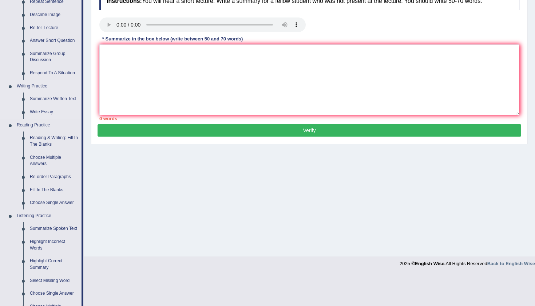
scroll to position [109, 0]
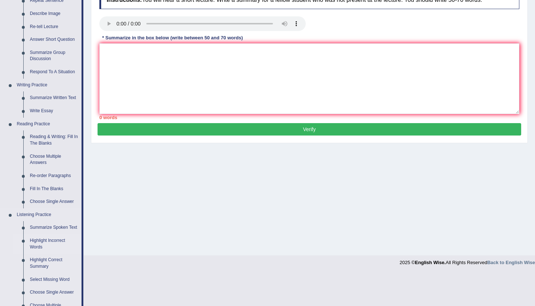
click at [49, 243] on link "Highlight Incorrect Words" at bounding box center [54, 243] width 55 height 19
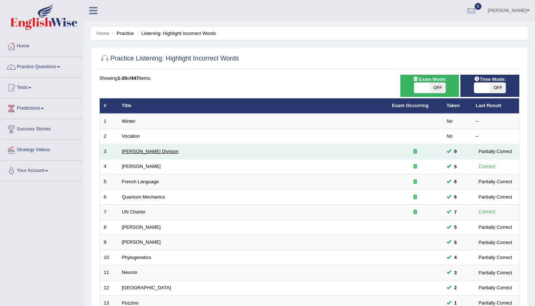
click at [133, 150] on link "[PERSON_NAME] Division" at bounding box center [150, 150] width 57 height 5
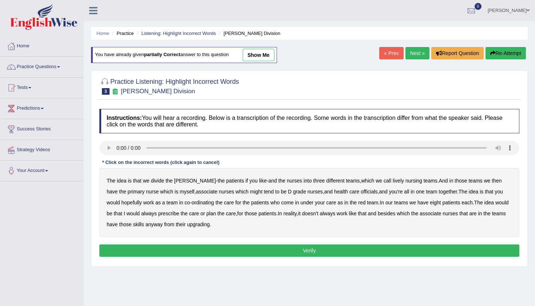
click at [117, 149] on audio at bounding box center [309, 147] width 420 height 15
click at [269, 57] on link "show me" at bounding box center [259, 55] width 32 height 12
